Goal: Complete application form

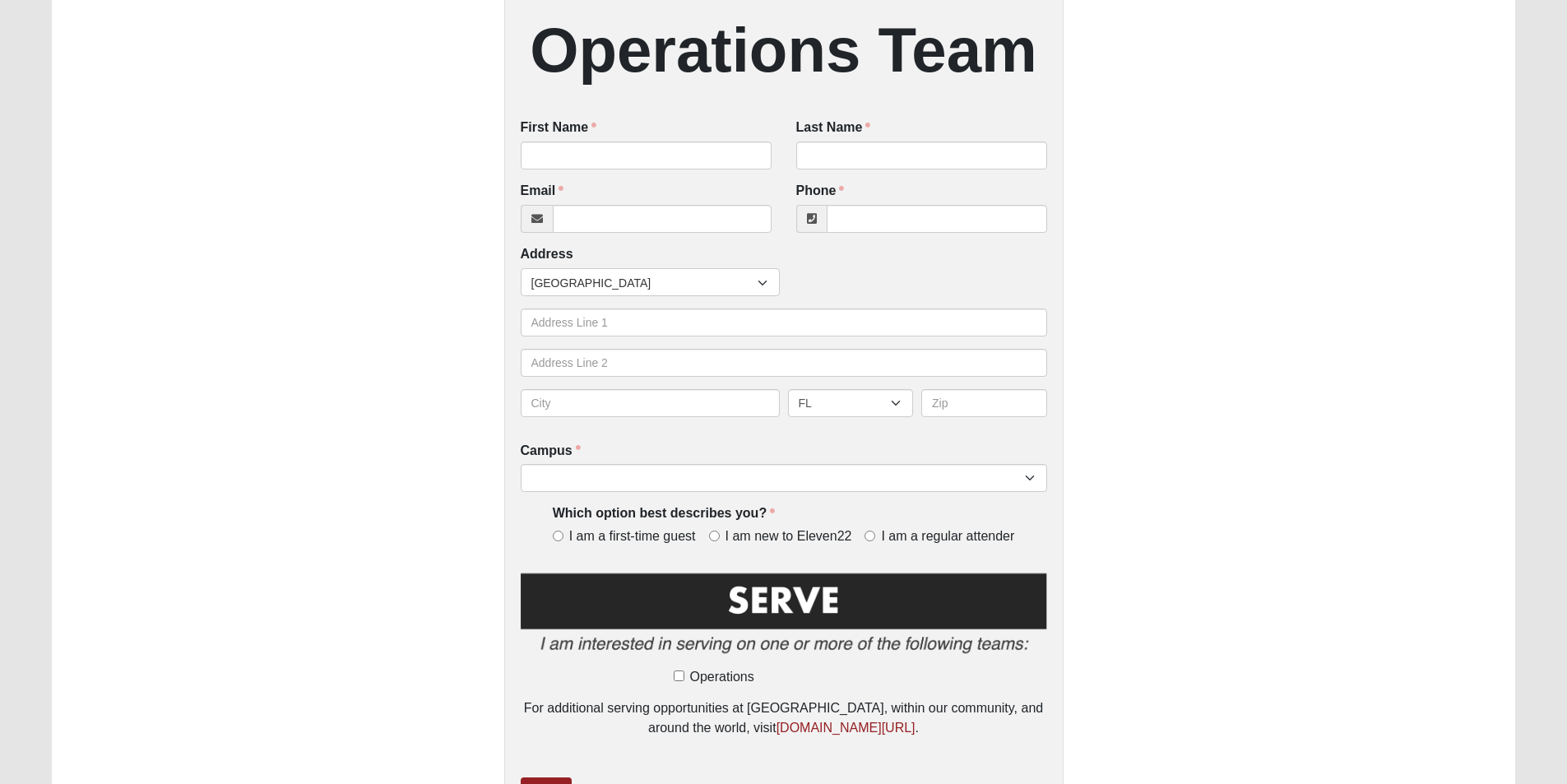
scroll to position [496, 0]
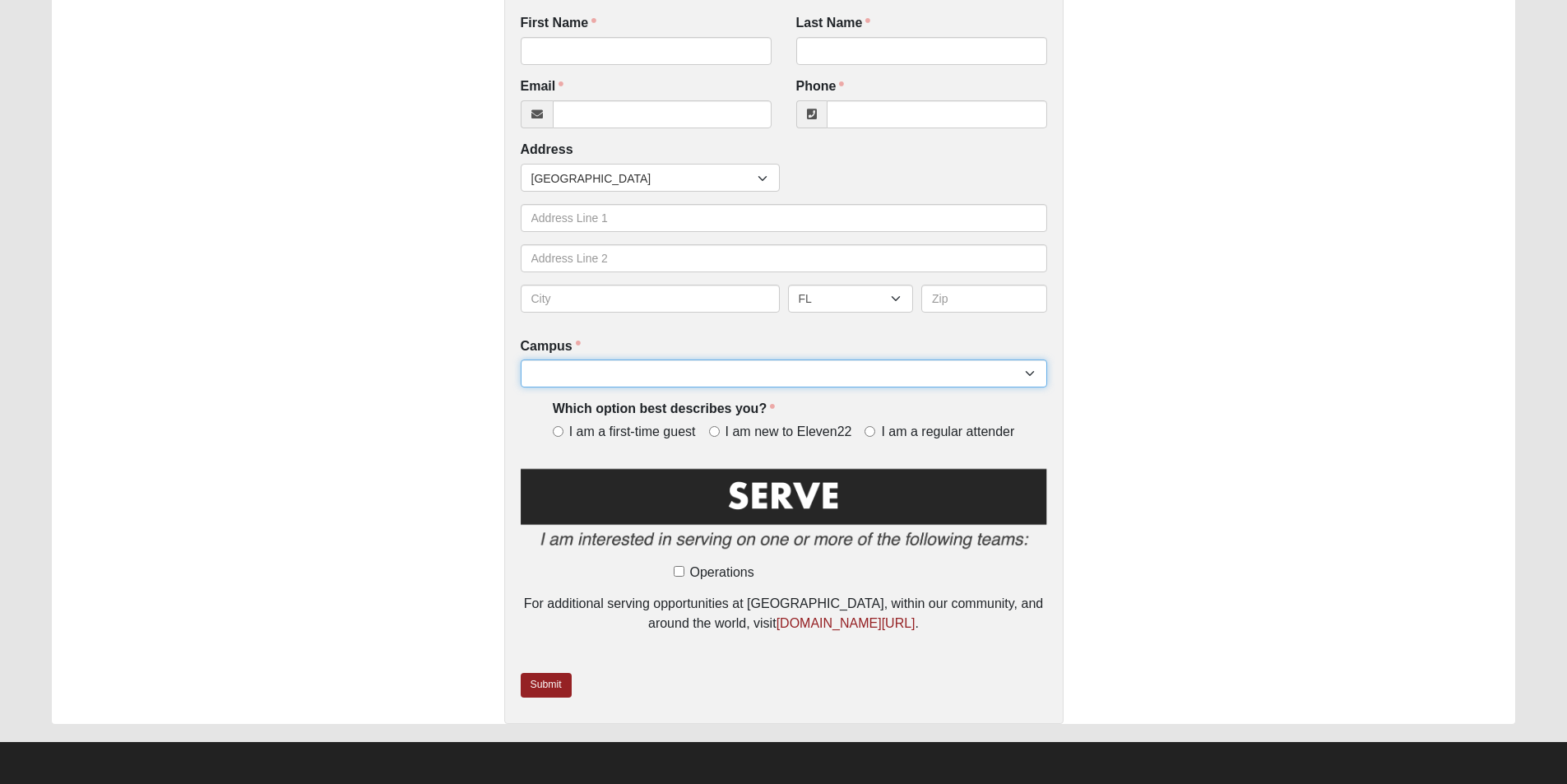
click at [756, 372] on select "Arlington Baymeadows Eleven22 Online [PERSON_NAME][GEOGRAPHIC_DATA] Jesup [GEOG…" at bounding box center [784, 373] width 527 height 28
select select "11"
click at [521, 360] on select "Arlington Baymeadows Eleven22 Online [PERSON_NAME][GEOGRAPHIC_DATA] Jesup [GEOG…" at bounding box center [784, 373] width 527 height 28
click at [844, 431] on span "I am new to Eleven22" at bounding box center [788, 432] width 127 height 19
click at [720, 431] on input "I am new to Eleven22" at bounding box center [714, 431] width 11 height 11
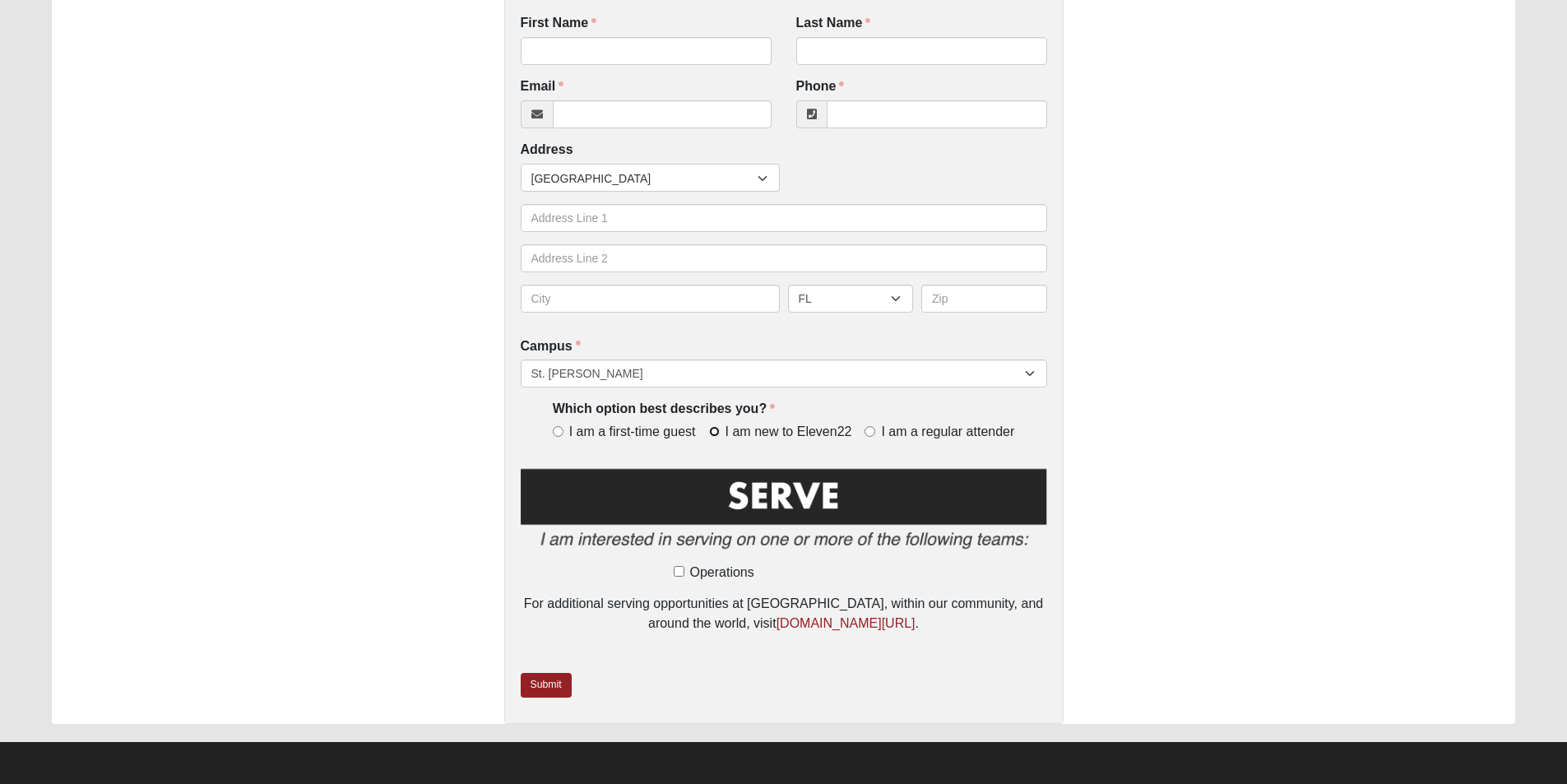
radio input "true"
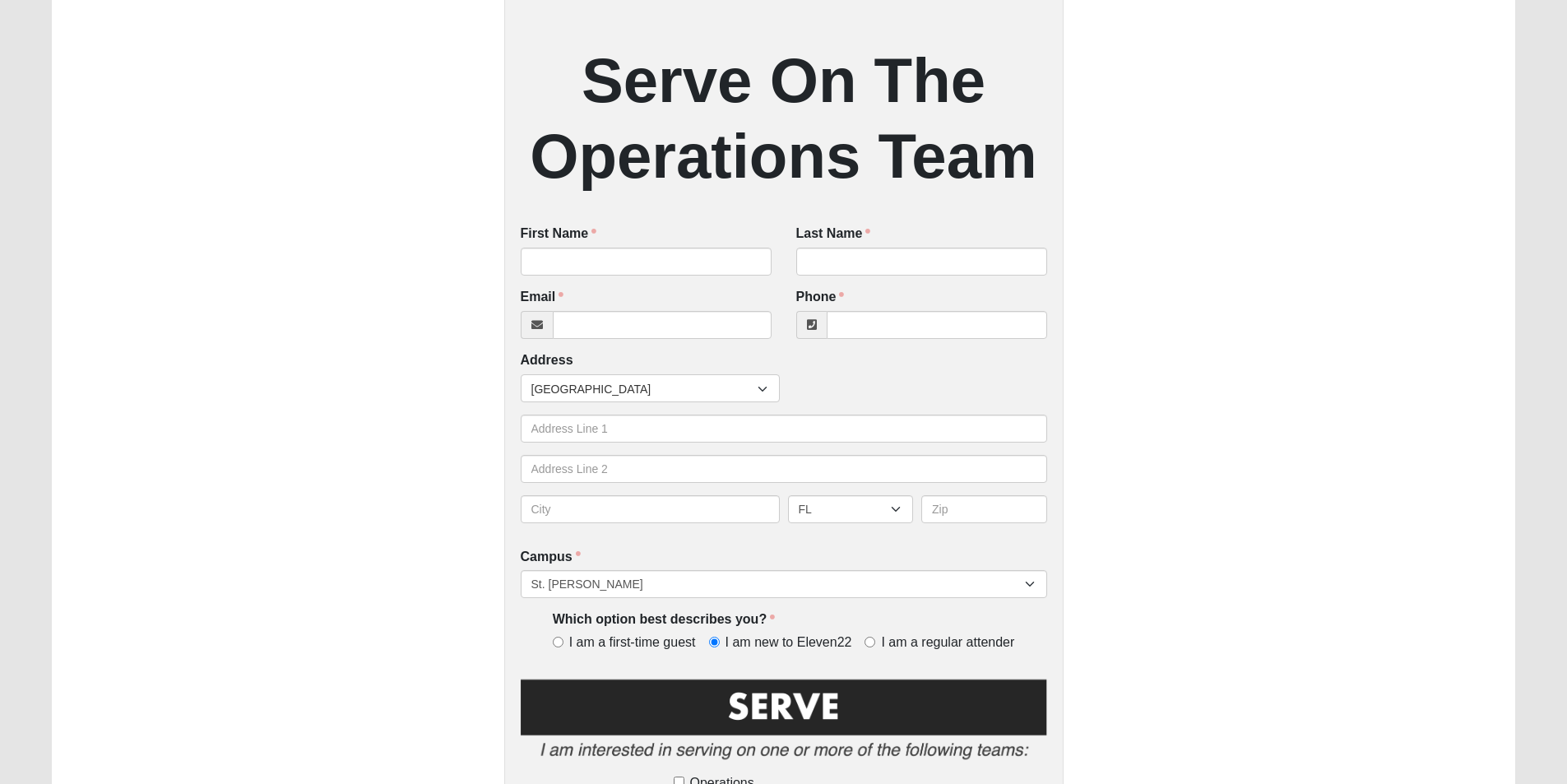
scroll to position [249, 0]
